Goal: Task Accomplishment & Management: Use online tool/utility

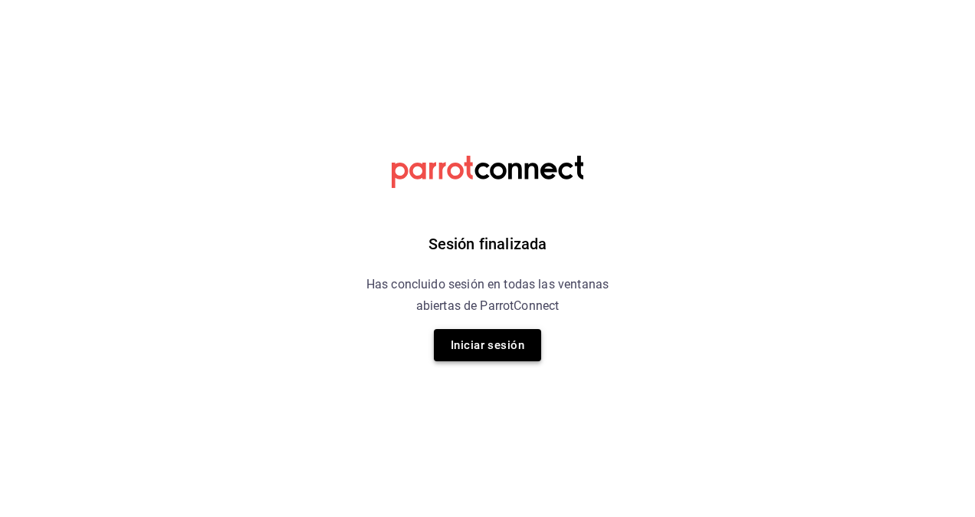
click at [496, 334] on button "Iniciar sesión" at bounding box center [487, 345] width 107 height 32
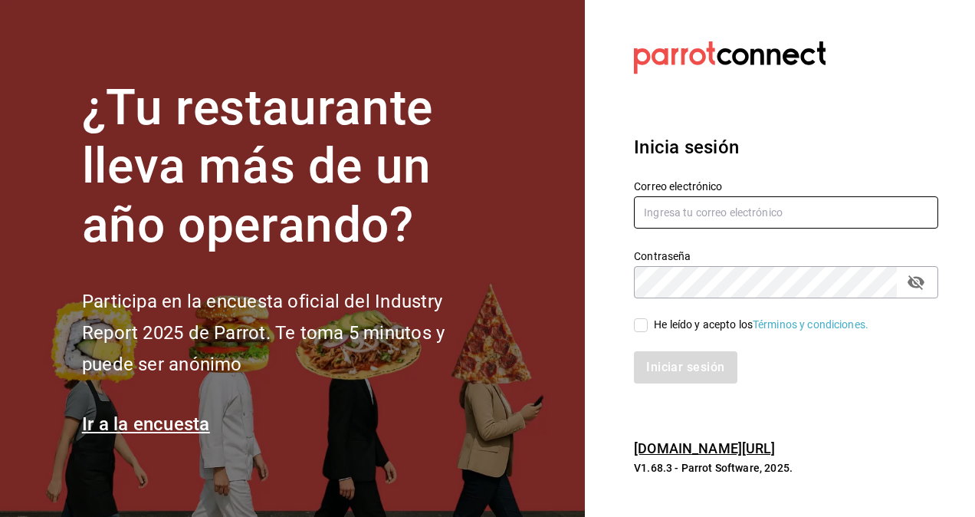
type input "[PERSON_NAME][EMAIL_ADDRESS][PERSON_NAME][DOMAIN_NAME]"
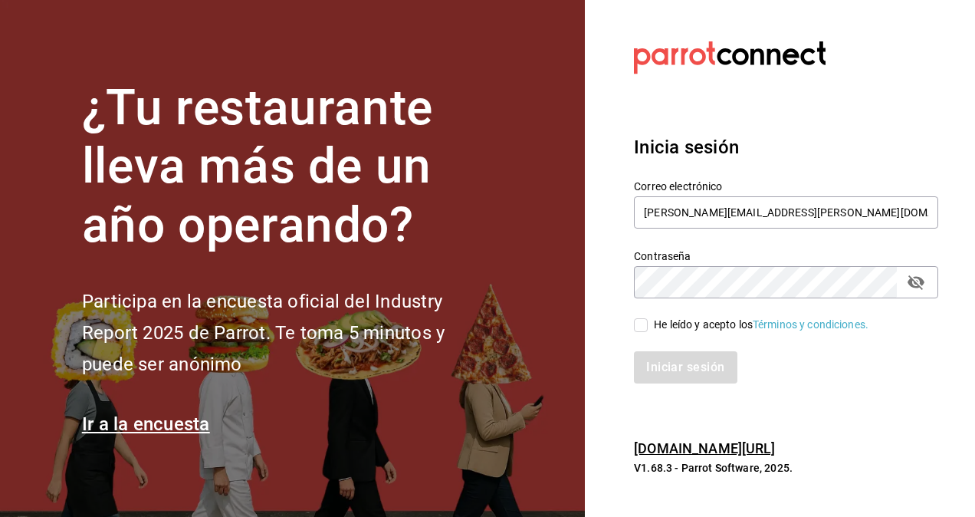
click at [642, 327] on input "He leído y acepto los Términos y condiciones." at bounding box center [641, 325] width 14 height 14
checkbox input "true"
click at [653, 370] on button "Iniciar sesión" at bounding box center [686, 367] width 104 height 32
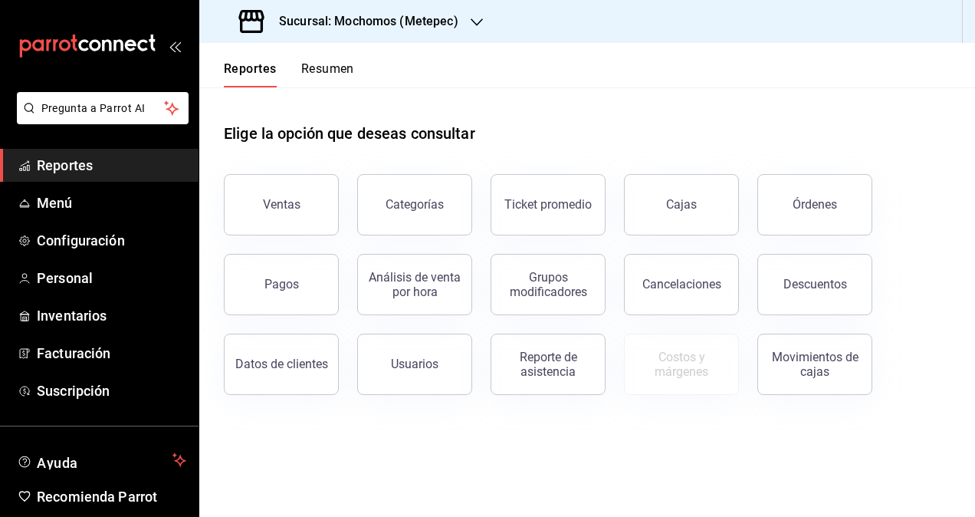
click at [390, 12] on h3 "Sucursal: Mochomos (Metepec)" at bounding box center [363, 21] width 192 height 18
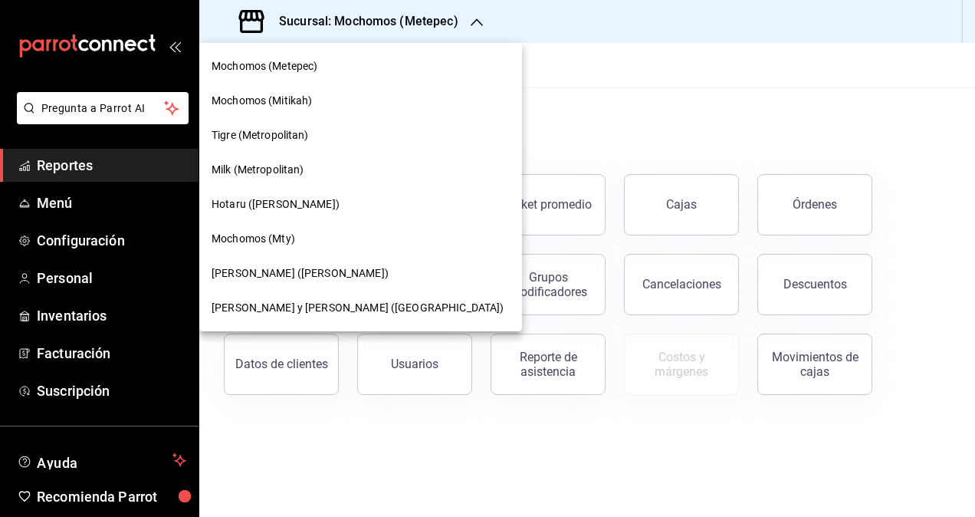
click at [298, 311] on span "Lazaro y Diego (Metropolitan)" at bounding box center [358, 308] width 292 height 16
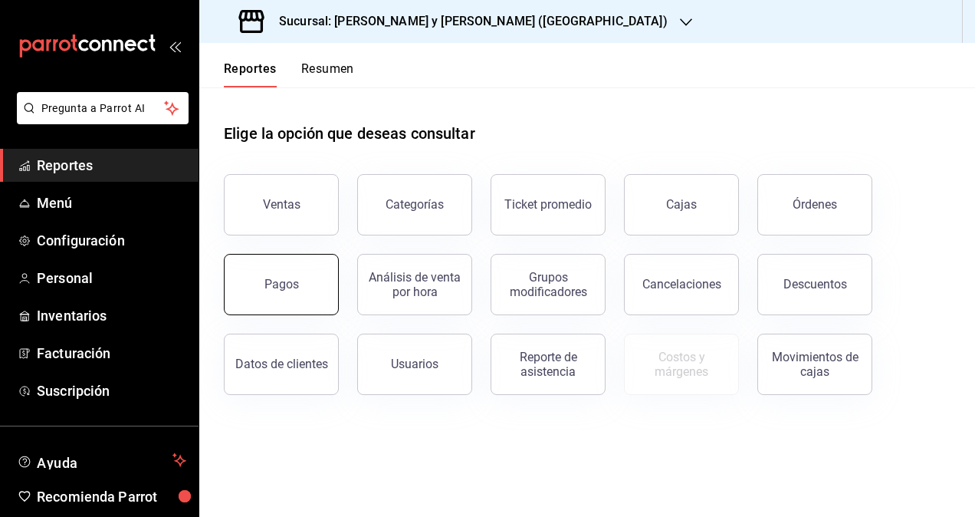
click at [293, 279] on div "Pagos" at bounding box center [282, 284] width 35 height 15
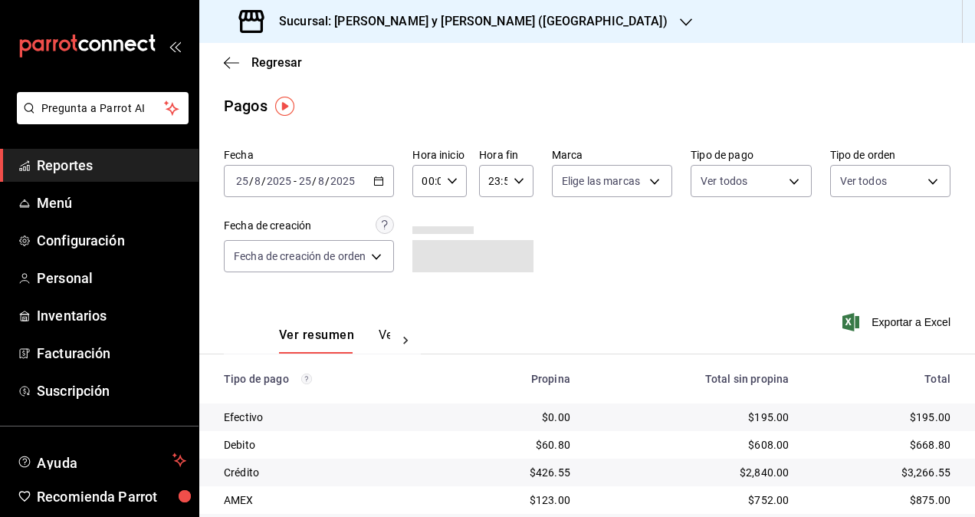
click at [377, 176] on \(Stroke\) "button" at bounding box center [376, 176] width 1 height 1
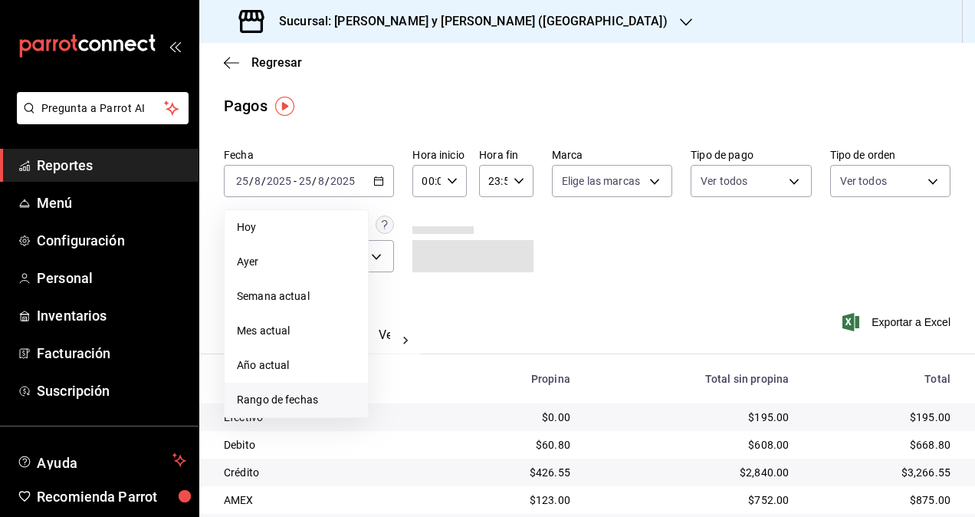
click at [302, 399] on span "Rango de fechas" at bounding box center [296, 400] width 119 height 16
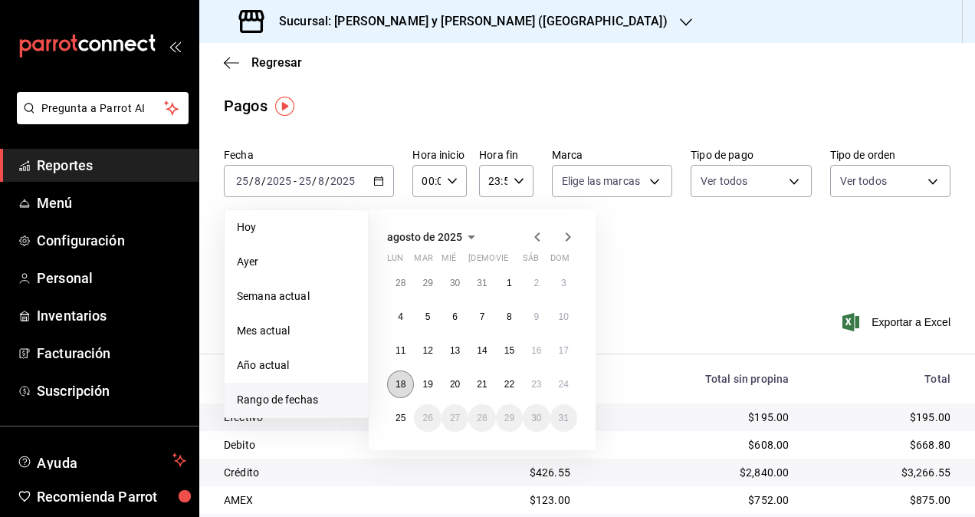
click at [396, 388] on abbr "18" at bounding box center [401, 384] width 10 height 11
click at [566, 380] on abbr "24" at bounding box center [564, 384] width 10 height 11
click at [396, 385] on abbr "18" at bounding box center [401, 384] width 10 height 11
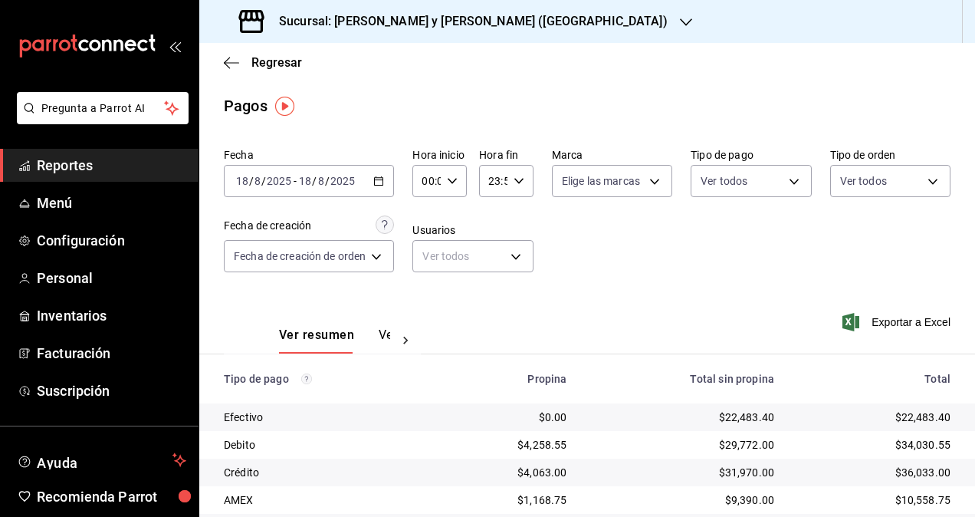
click at [383, 183] on icon "button" at bounding box center [378, 181] width 11 height 11
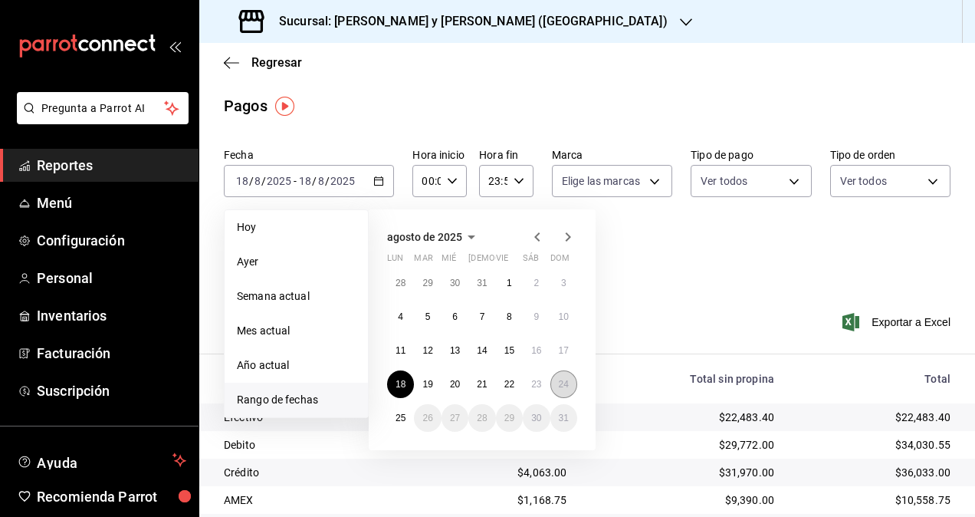
click at [566, 385] on abbr "24" at bounding box center [564, 384] width 10 height 11
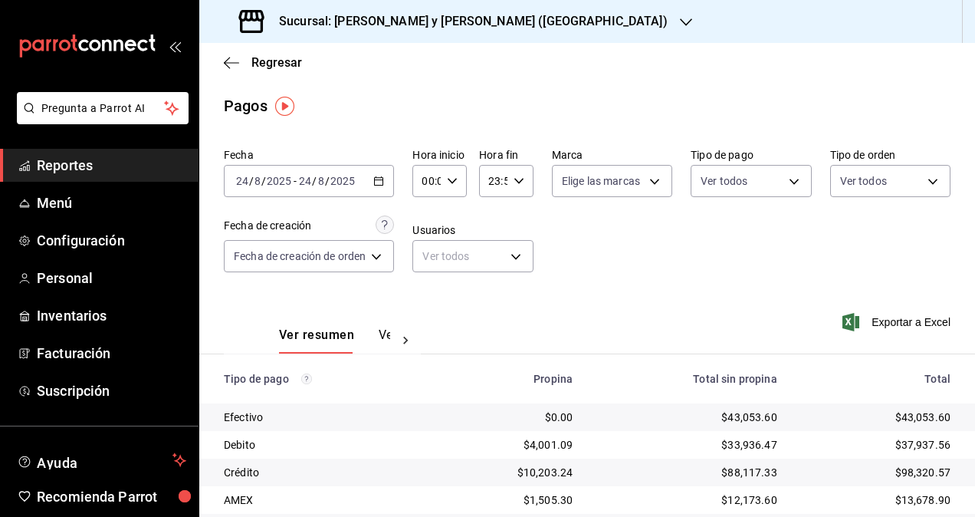
click at [390, 186] on div "2025-08-24 24 / 8 / 2025 - 2025-08-24 24 / 8 / 2025" at bounding box center [309, 181] width 170 height 32
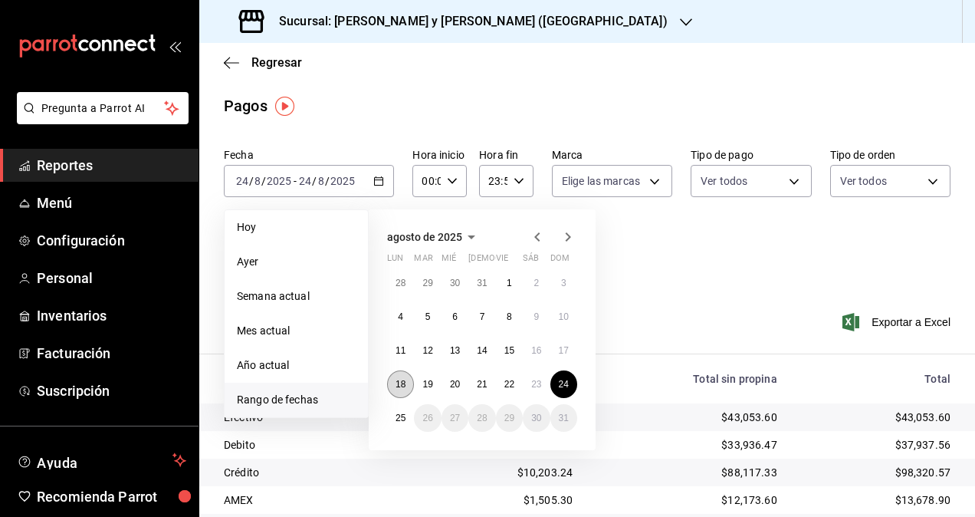
click at [403, 377] on button "18" at bounding box center [400, 384] width 27 height 28
click at [567, 384] on abbr "24" at bounding box center [564, 384] width 10 height 11
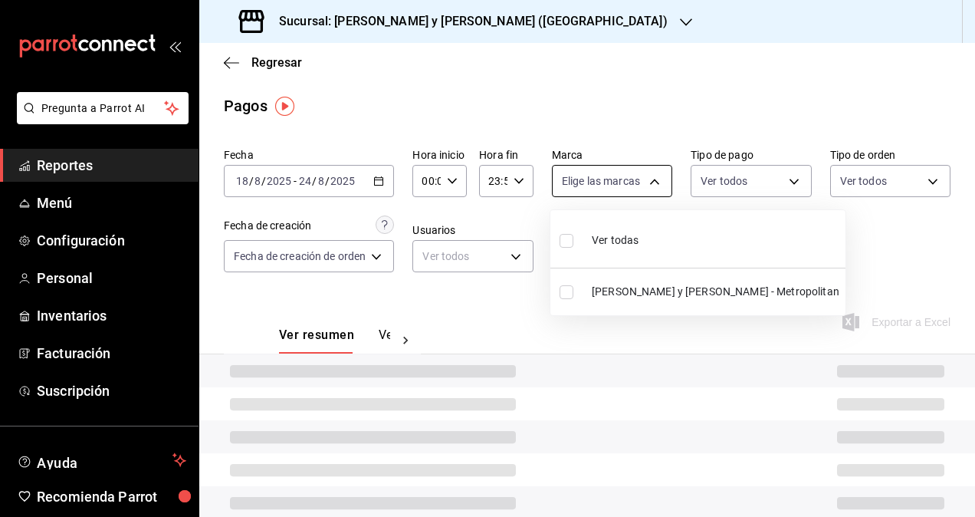
click at [654, 183] on body "Pregunta a Parrot AI Reportes Menú Configuración Personal Inventarios Facturaci…" at bounding box center [487, 258] width 975 height 517
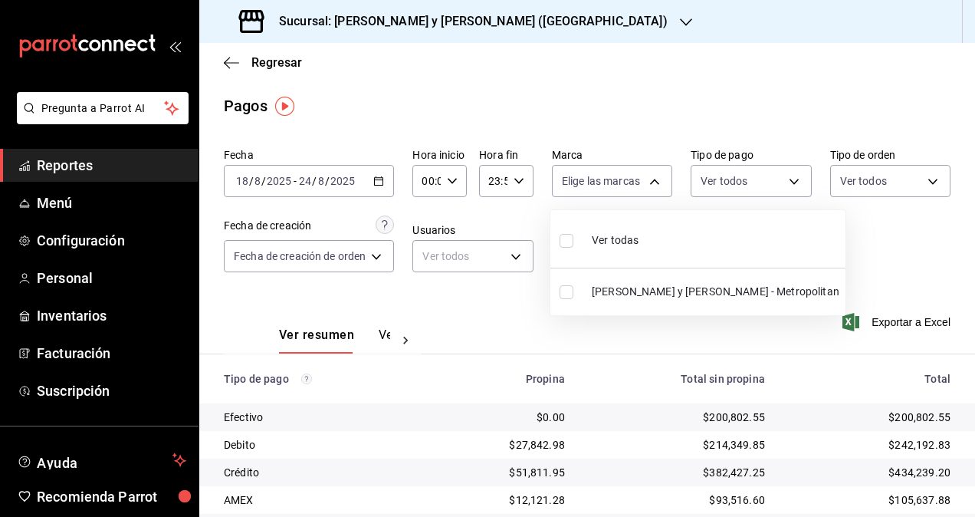
click at [642, 282] on li "Lazaro y Diego - Metropolitan" at bounding box center [698, 292] width 295 height 35
type input "5c4b5436-b9cd-4a1a-b4e8-85329c7394cf"
checkbox input "true"
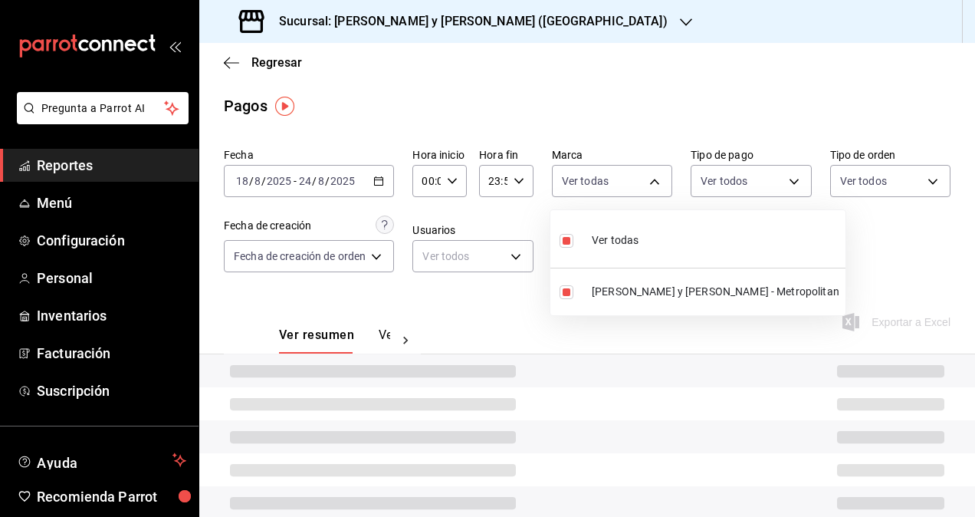
click at [784, 183] on div at bounding box center [487, 258] width 975 height 517
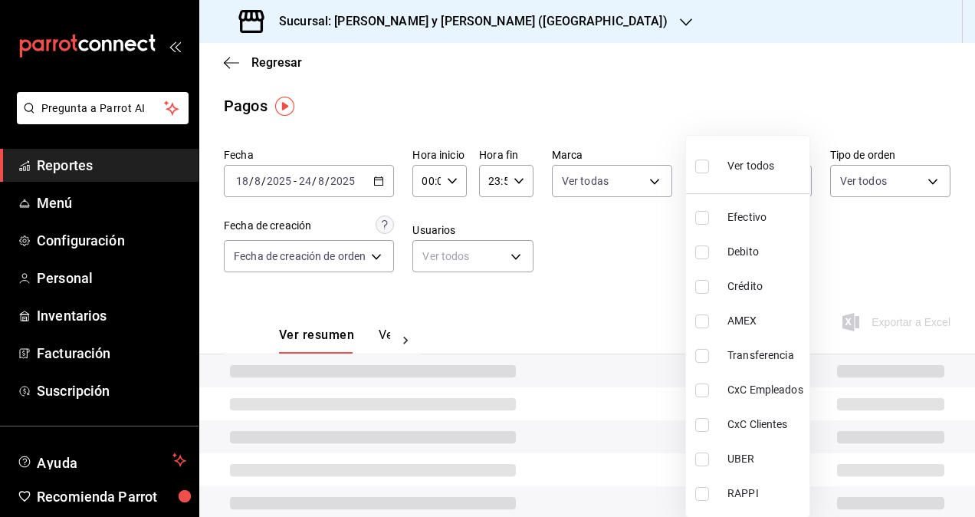
click at [784, 183] on body "Pregunta a Parrot AI Reportes Menú Configuración Personal Inventarios Facturaci…" at bounding box center [487, 258] width 975 height 517
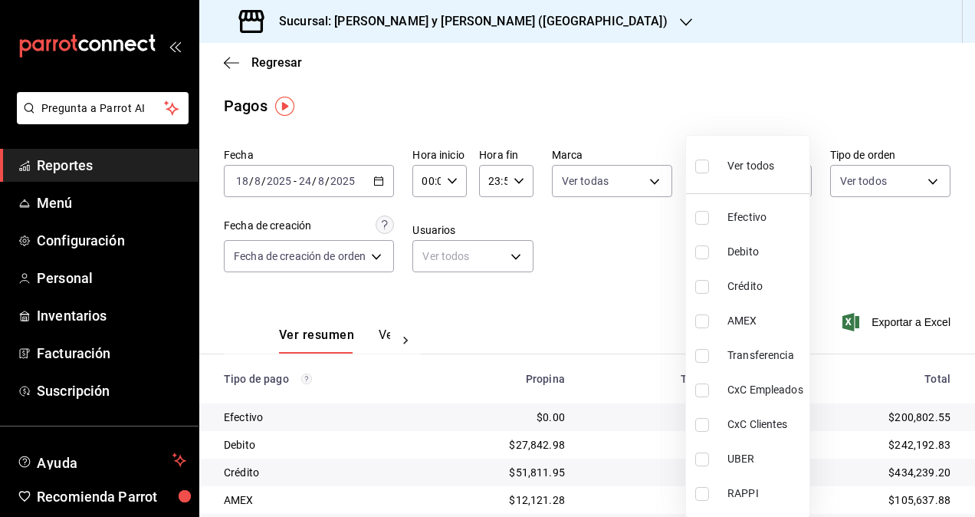
click at [753, 387] on span "CxC Empleados" at bounding box center [766, 390] width 76 height 16
type input "d58f23ae-8cd3-4868-817c-1fa1ca657877"
checkbox input "true"
drag, startPoint x: 969, startPoint y: 276, endPoint x: 967, endPoint y: 369, distance: 92.8
click at [967, 369] on div at bounding box center [487, 258] width 975 height 517
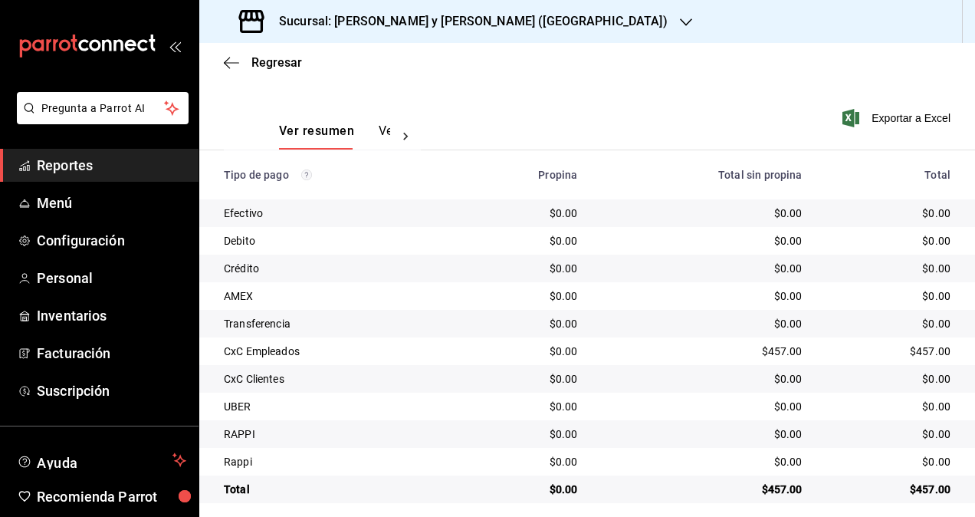
scroll to position [215, 0]
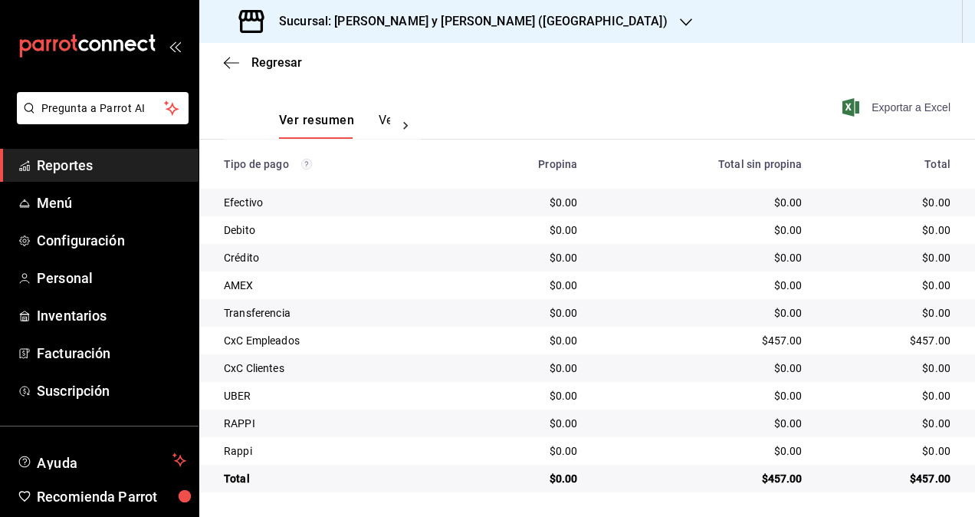
click at [902, 111] on span "Exportar a Excel" at bounding box center [898, 107] width 105 height 18
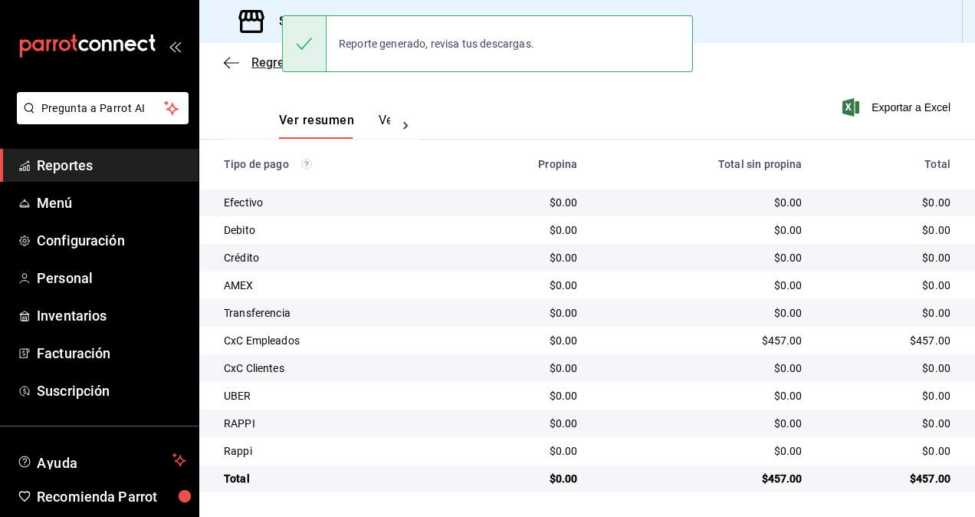
click at [229, 65] on icon "button" at bounding box center [231, 63] width 15 height 14
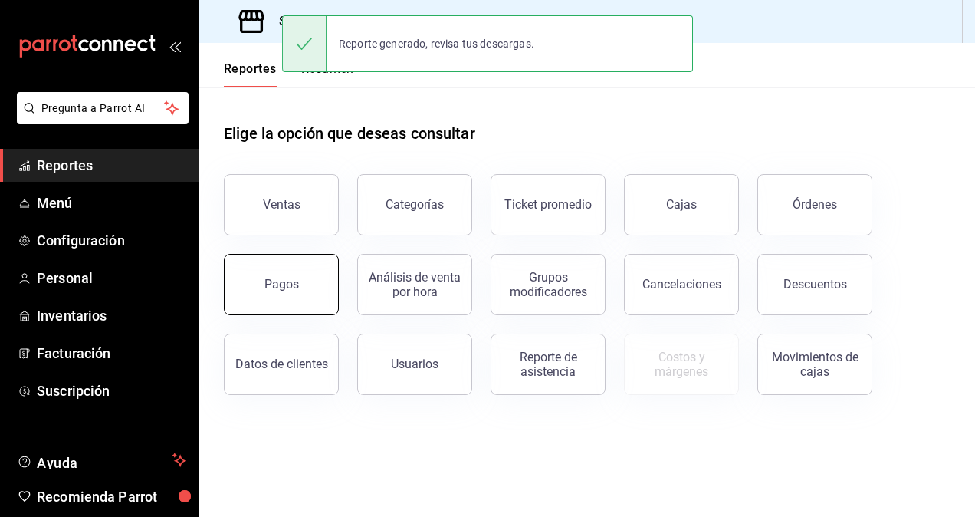
click at [290, 297] on button "Pagos" at bounding box center [281, 284] width 115 height 61
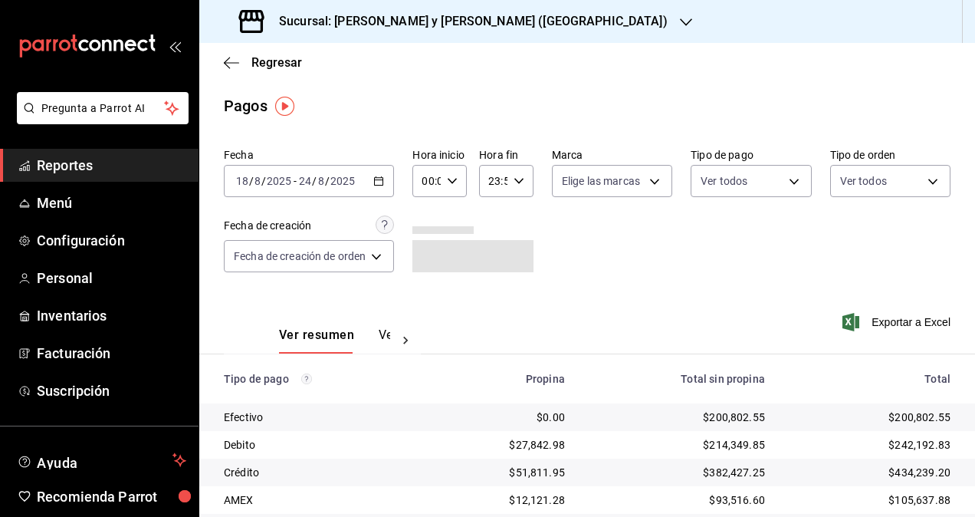
click at [388, 186] on div "2025-08-18 18 / 8 / 2025 - 2025-08-24 24 / 8 / 2025" at bounding box center [309, 181] width 170 height 32
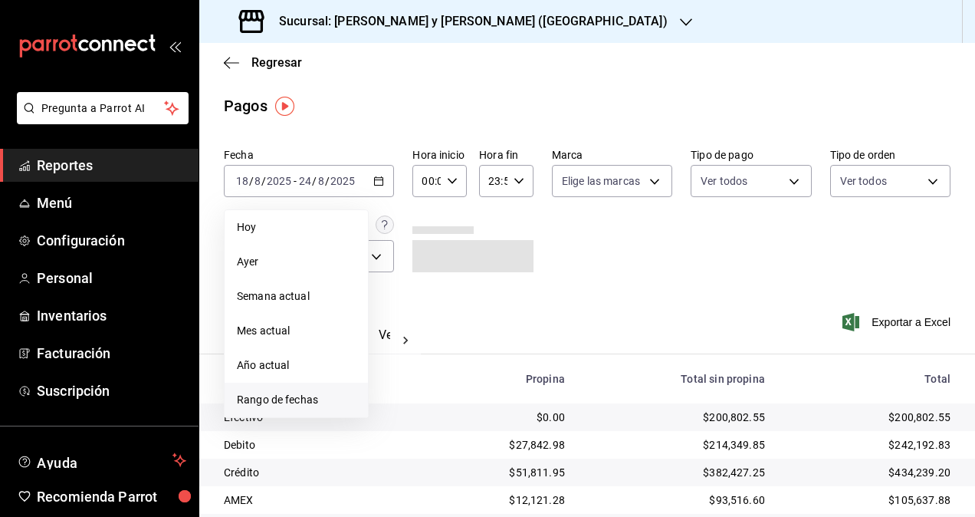
click at [258, 400] on span "Rango de fechas" at bounding box center [296, 400] width 119 height 16
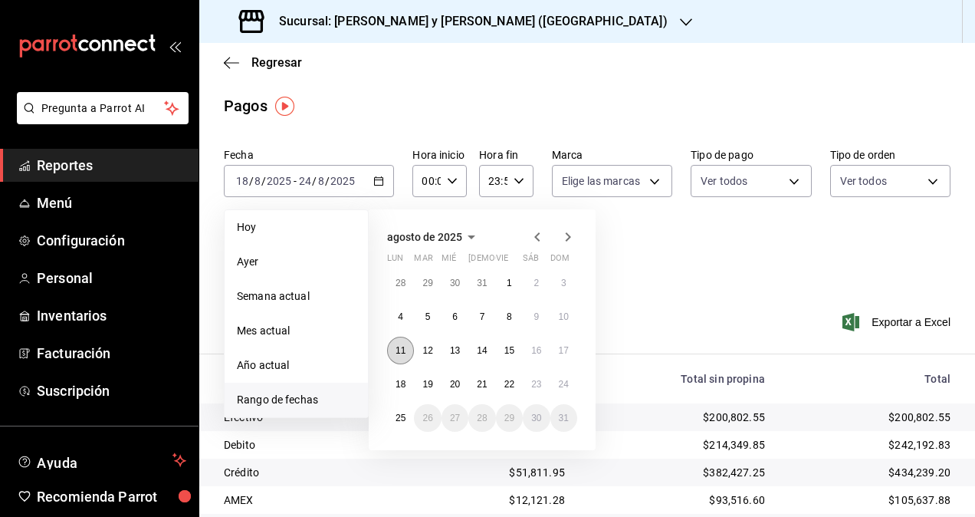
click at [399, 354] on abbr "11" at bounding box center [401, 350] width 10 height 11
click at [564, 383] on abbr "24" at bounding box center [564, 384] width 10 height 11
click at [396, 345] on abbr "11" at bounding box center [401, 350] width 10 height 11
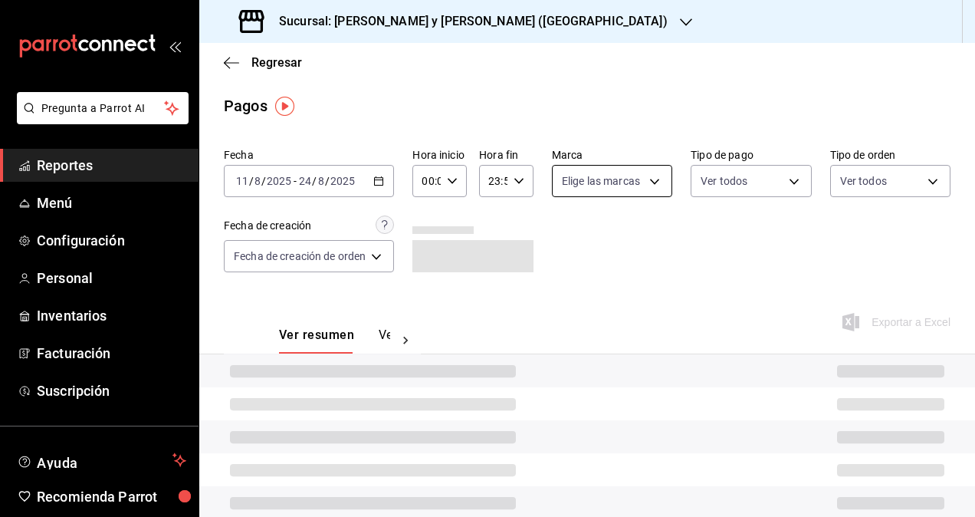
click at [649, 185] on body "Pregunta a Parrot AI Reportes Menú Configuración Personal Inventarios Facturaci…" at bounding box center [487, 258] width 975 height 517
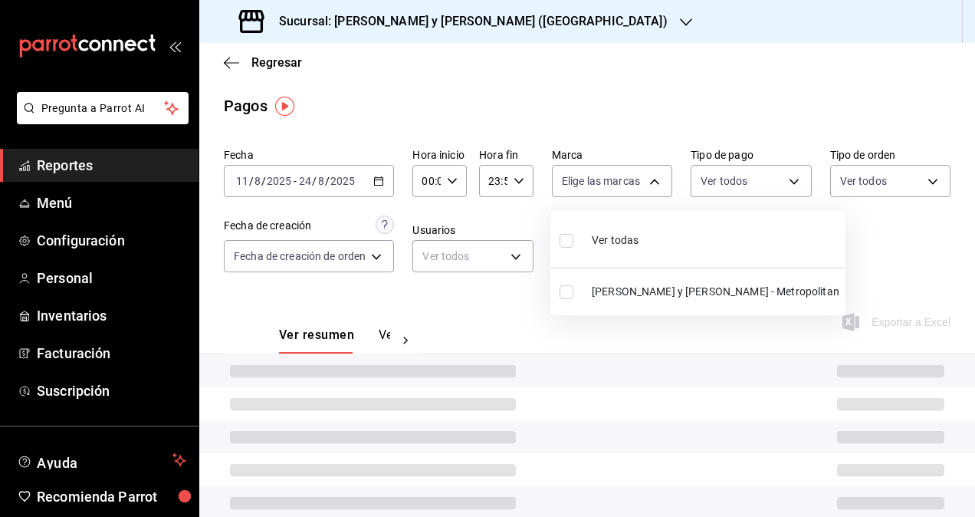
click at [649, 281] on li "Lazaro y Diego - Metropolitan" at bounding box center [698, 292] width 295 height 35
type input "5c4b5436-b9cd-4a1a-b4e8-85329c7394cf"
checkbox input "true"
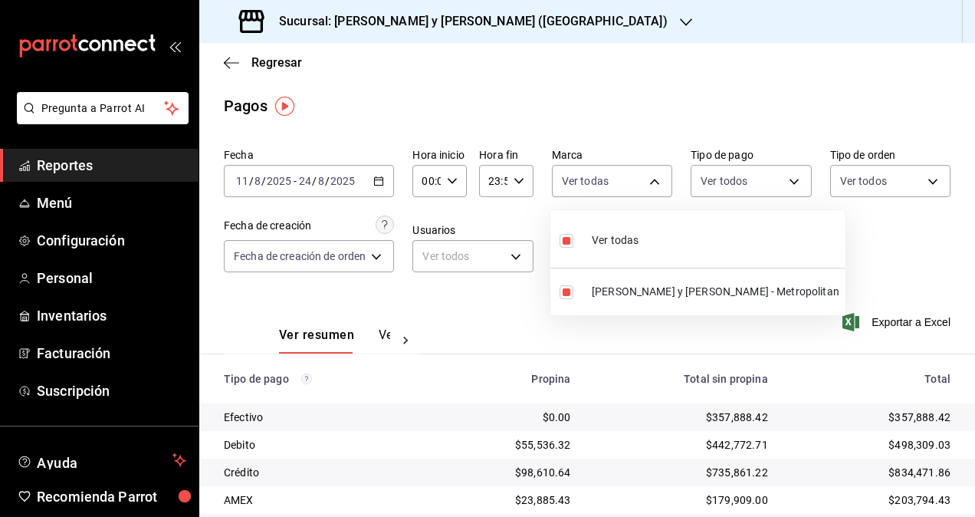
click at [923, 277] on div at bounding box center [487, 258] width 975 height 517
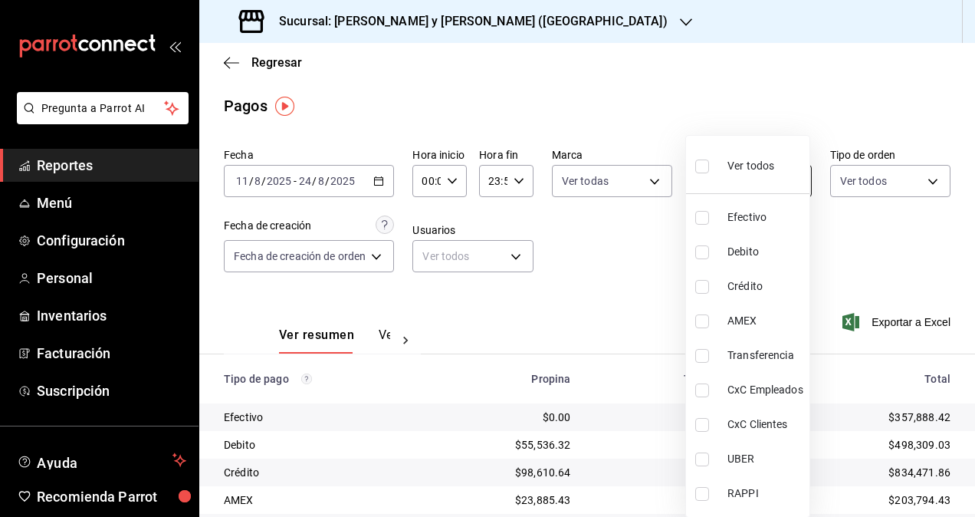
click at [786, 193] on body "Pregunta a Parrot AI Reportes Menú Configuración Personal Inventarios Facturaci…" at bounding box center [487, 258] width 975 height 517
click at [756, 390] on span "CxC Empleados" at bounding box center [766, 390] width 76 height 16
type input "d58f23ae-8cd3-4868-817c-1fa1ca657877"
checkbox input "true"
click at [969, 291] on div at bounding box center [487, 258] width 975 height 517
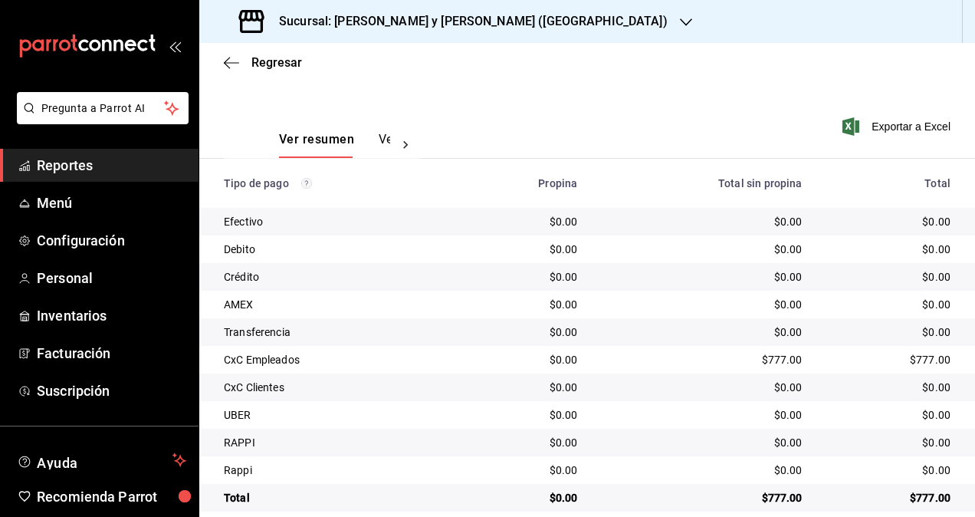
scroll to position [215, 0]
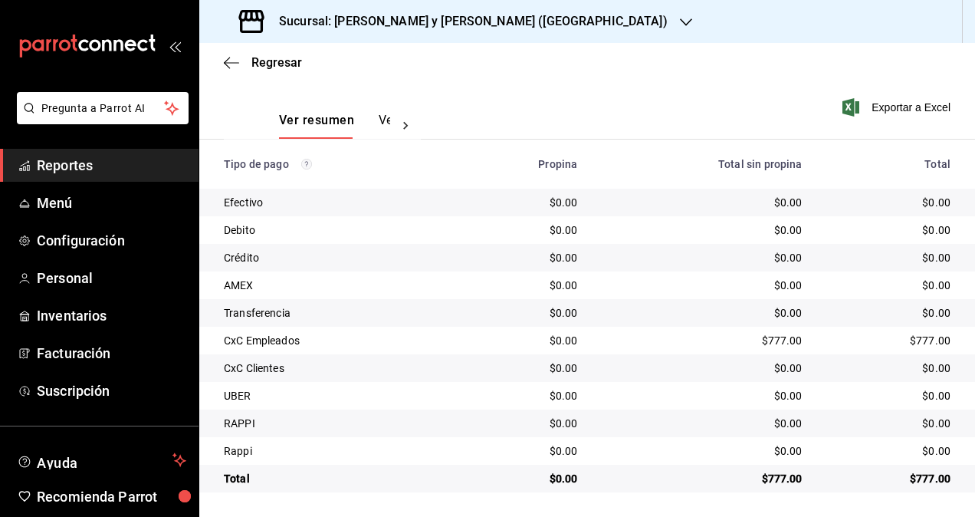
click at [897, 121] on div "Exportar a Excel" at bounding box center [884, 107] width 133 height 63
click at [877, 97] on div "Exportar a Excel" at bounding box center [884, 107] width 133 height 63
click at [873, 104] on span "Exportar a Excel" at bounding box center [898, 107] width 105 height 18
